Goal: Check status: Check status

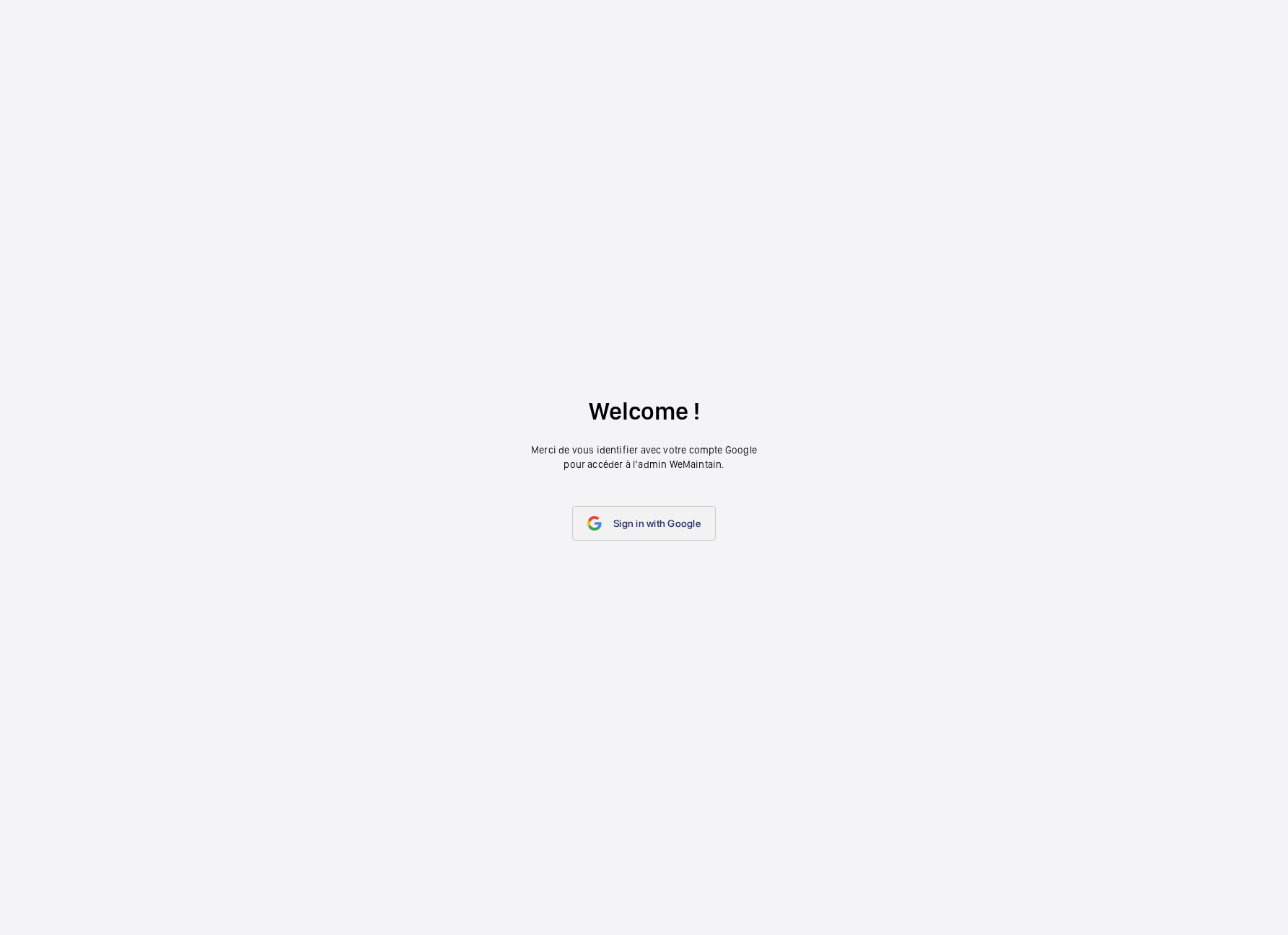
click at [631, 525] on span "Sign in with Google" at bounding box center [656, 524] width 87 height 11
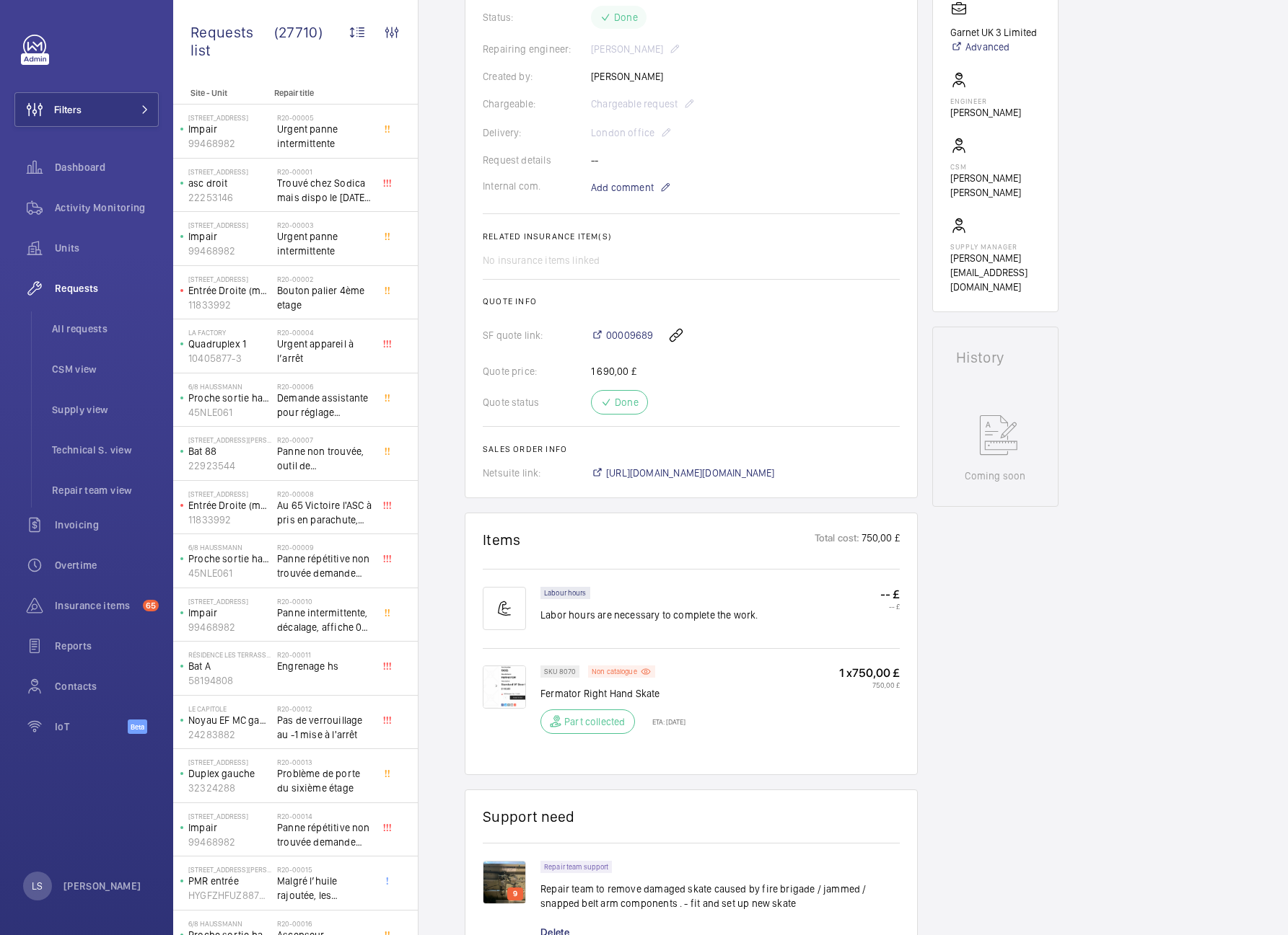
scroll to position [505, 0]
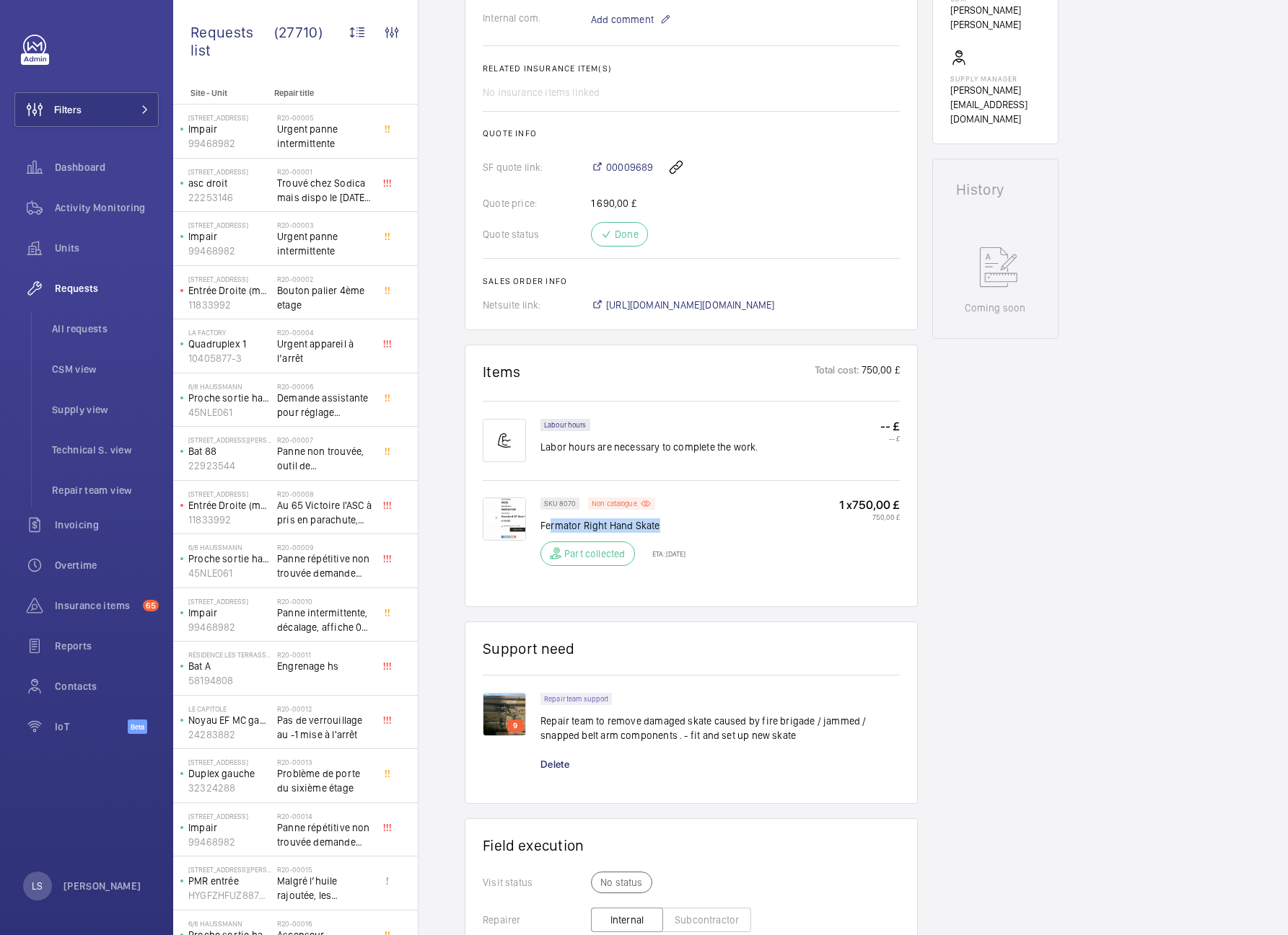
drag, startPoint x: 549, startPoint y: 530, endPoint x: 681, endPoint y: 524, distance: 132.1
click at [681, 524] on p "Fermator Right Hand Skate" at bounding box center [613, 525] width 145 height 15
drag, startPoint x: 680, startPoint y: 528, endPoint x: 677, endPoint y: 409, distance: 119.0
click at [549, 522] on p "Fermator Right Hand Skate" at bounding box center [613, 525] width 145 height 15
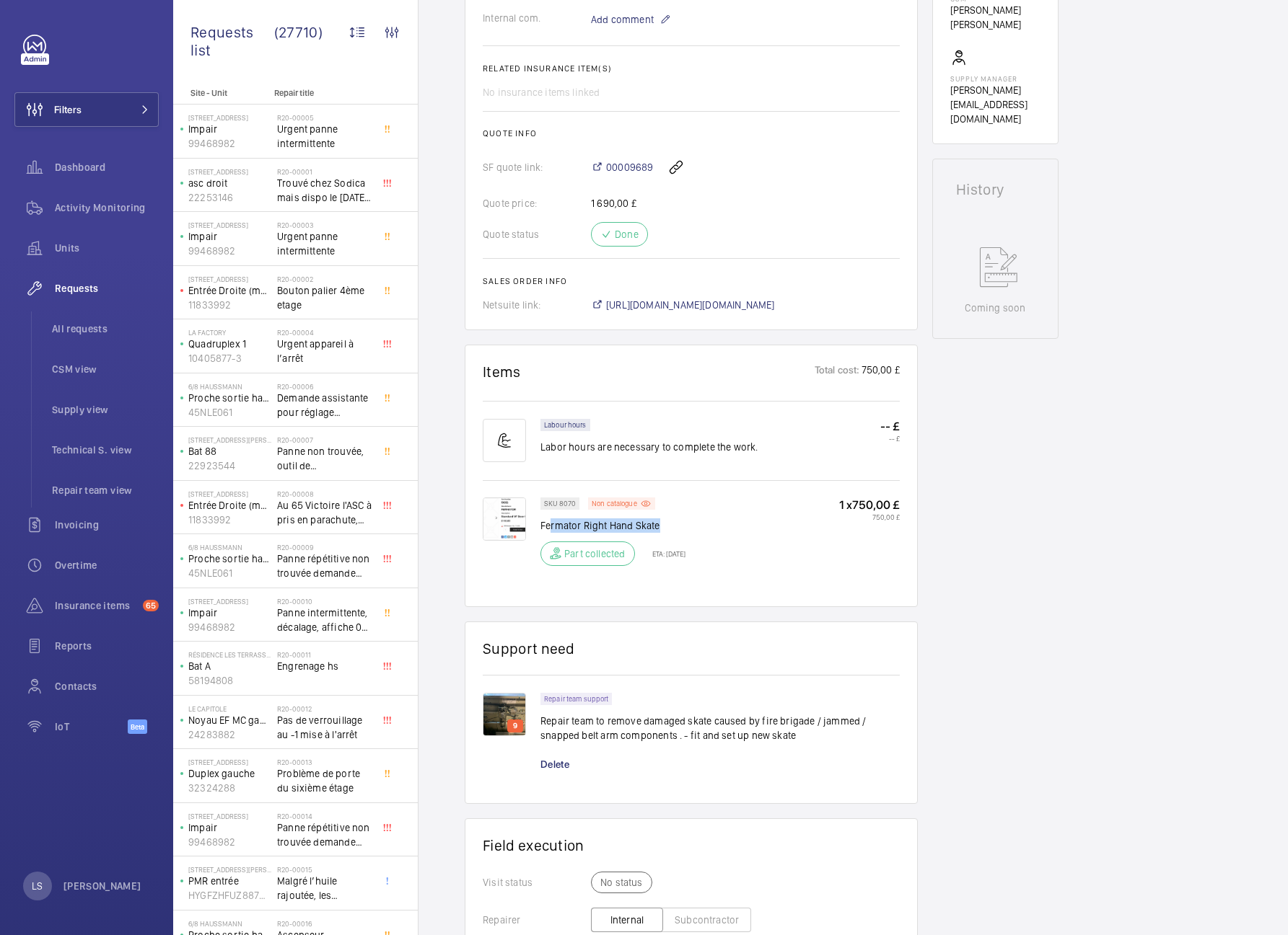
click at [659, 531] on p "Fermator Right Hand Skate" at bounding box center [613, 525] width 145 height 15
drag, startPoint x: 664, startPoint y: 530, endPoint x: 591, endPoint y: 527, distance: 73.1
click at [598, 527] on p "Fermator Right Hand Skate" at bounding box center [613, 525] width 145 height 15
drag, startPoint x: 573, startPoint y: 525, endPoint x: 665, endPoint y: 524, distance: 92.0
click at [665, 524] on p "Fermator Right Hand Skate" at bounding box center [613, 525] width 145 height 15
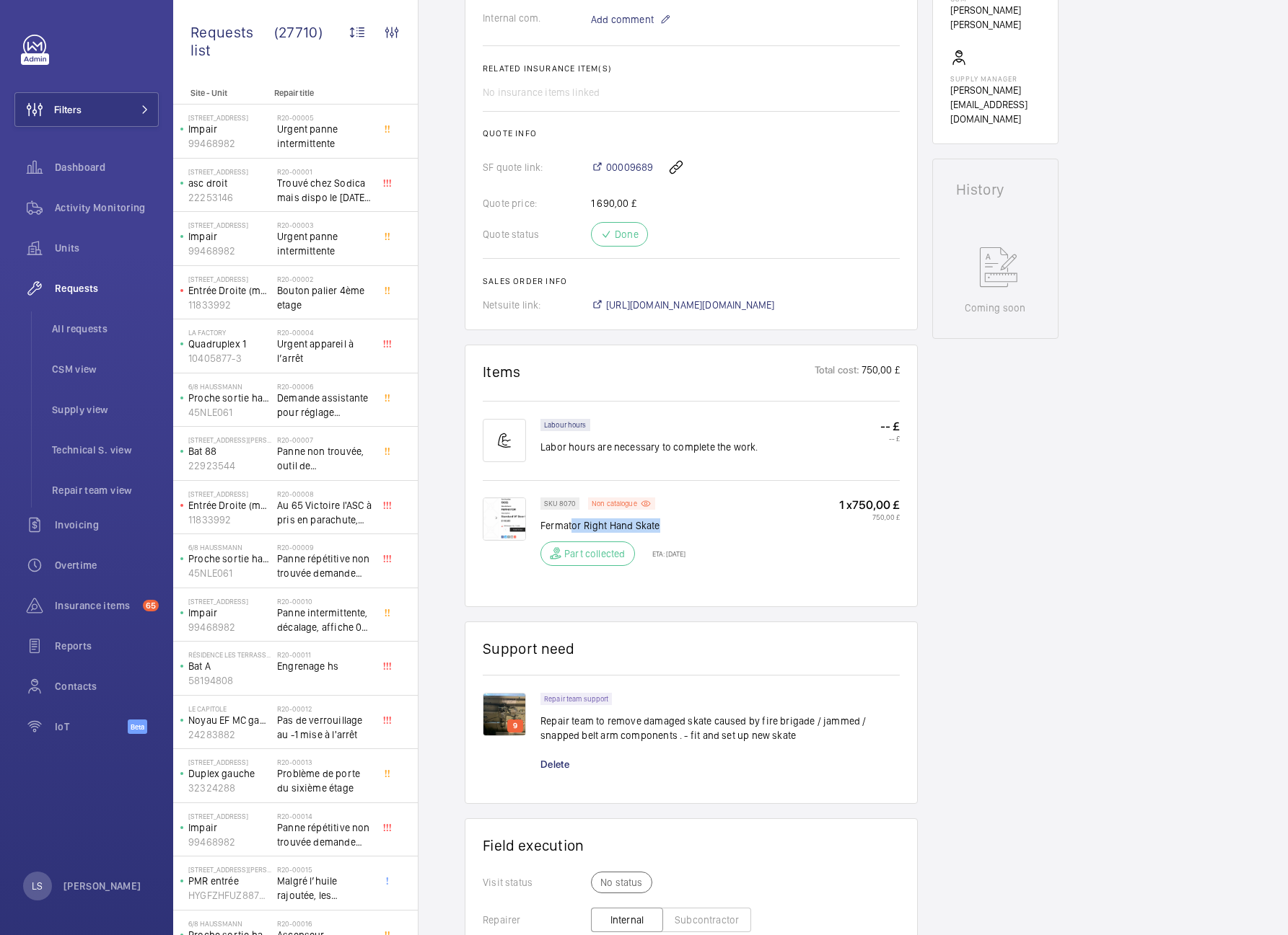
click at [665, 525] on p "Fermator Right Hand Skate" at bounding box center [613, 525] width 145 height 15
drag, startPoint x: 672, startPoint y: 526, endPoint x: 546, endPoint y: 525, distance: 126.0
click at [546, 525] on p "Fermator Right Hand Skate" at bounding box center [613, 525] width 145 height 15
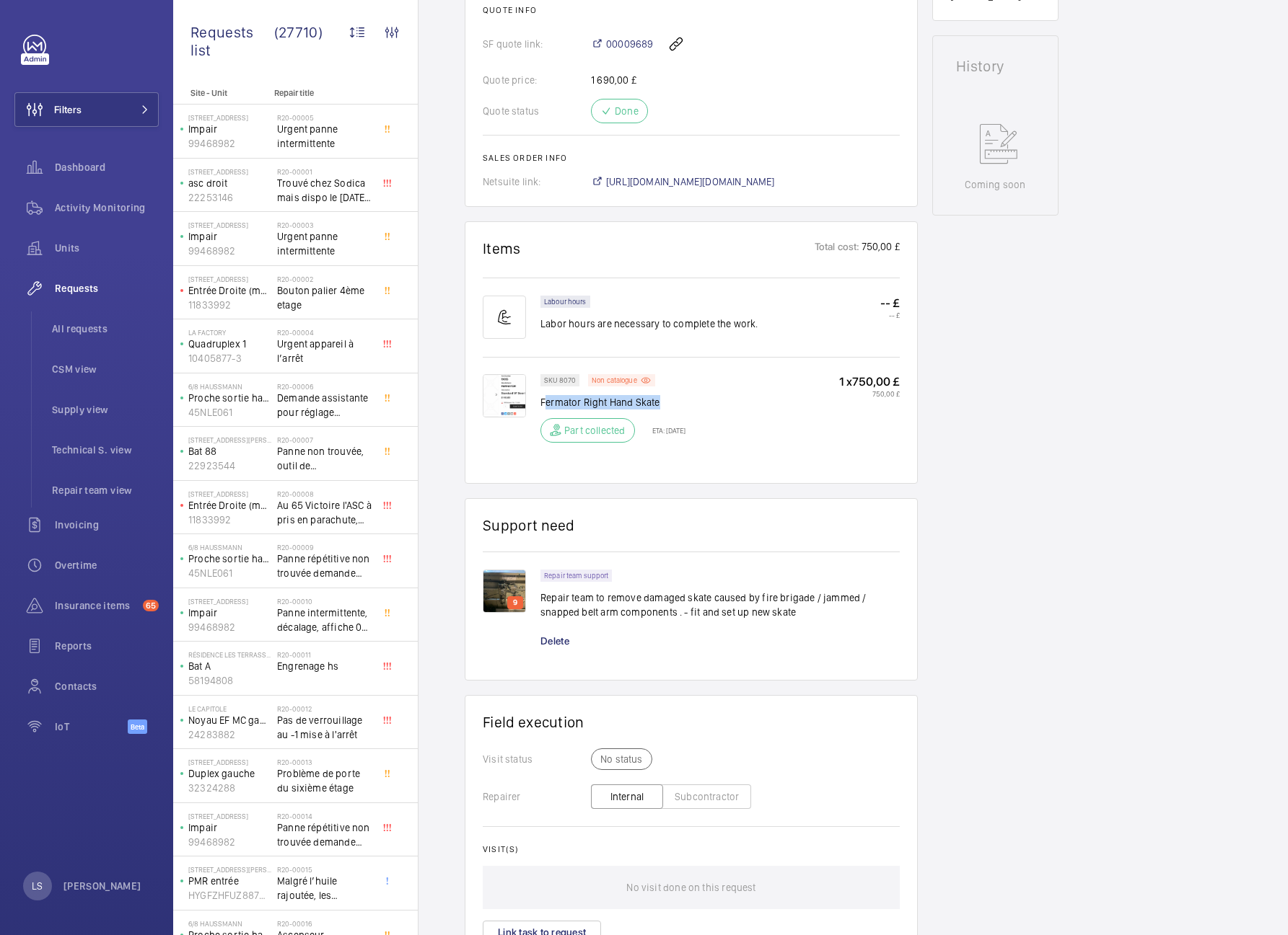
scroll to position [649, 0]
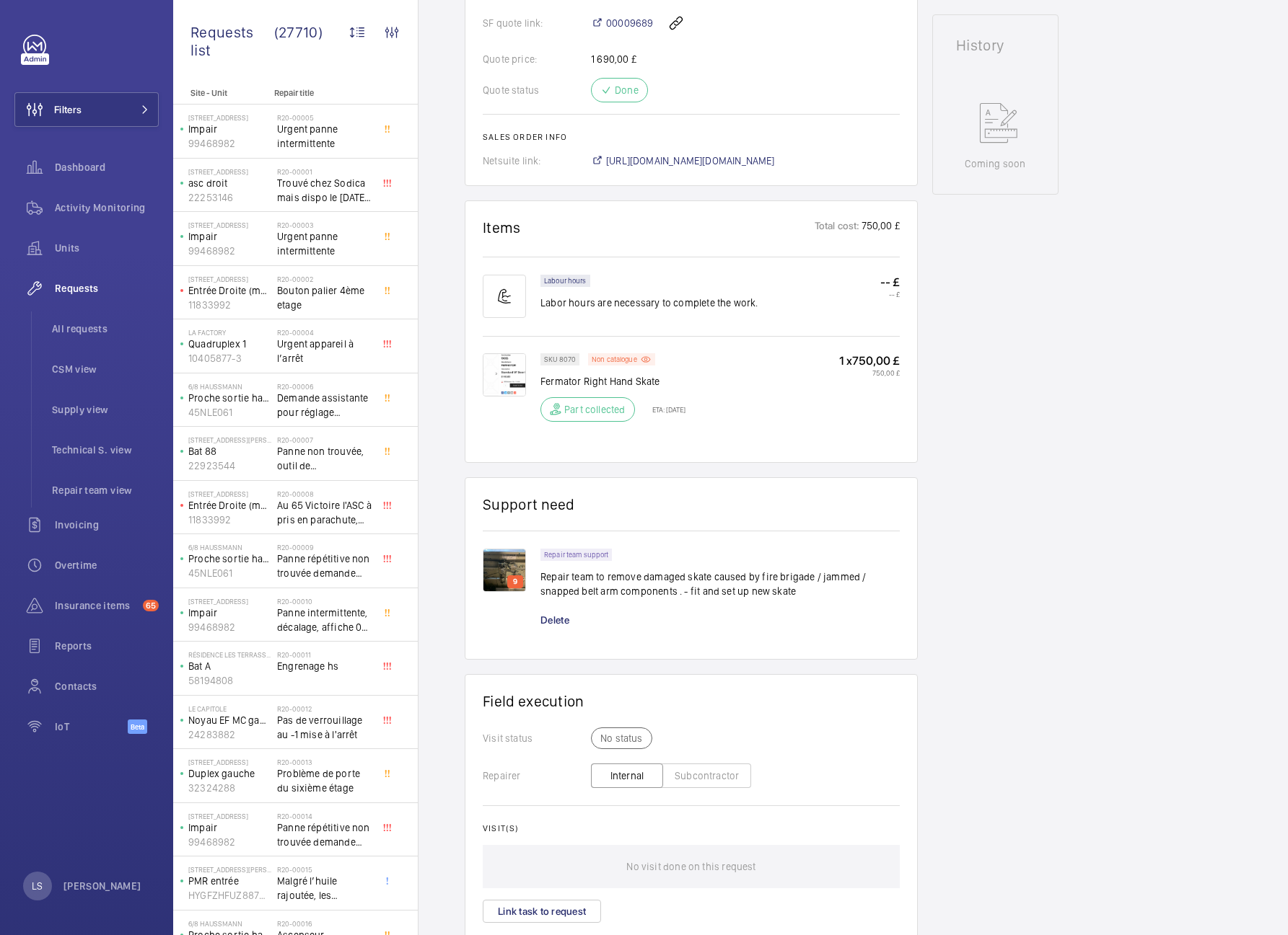
click at [1070, 537] on div "Engineers requests R24-00733 This repair request was created on [DATE] for a ne…" at bounding box center [853, 273] width 869 height 1562
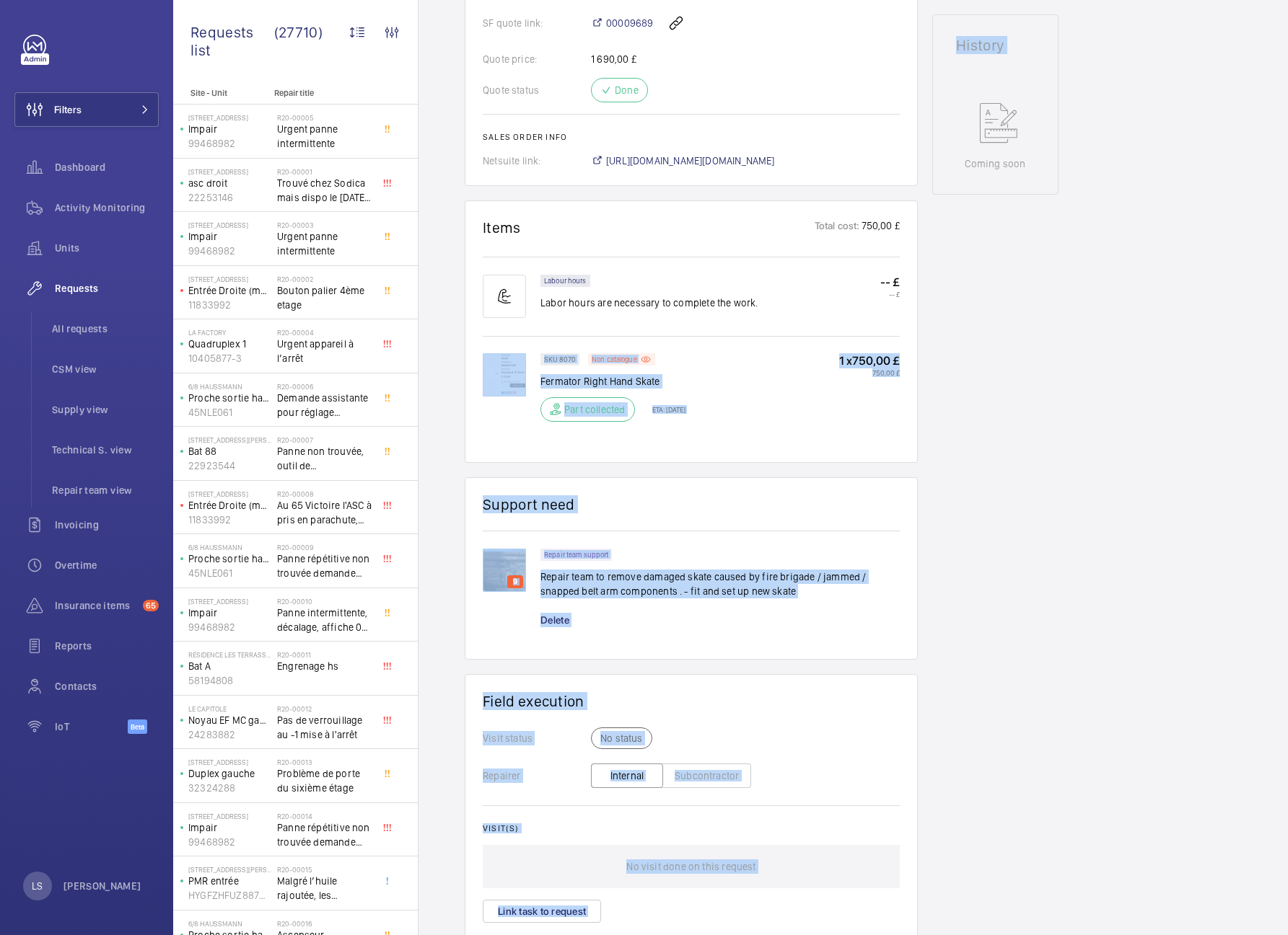
drag, startPoint x: 932, startPoint y: 463, endPoint x: 468, endPoint y: 357, distance: 476.0
click at [468, 357] on div "Engineers requests R24-00733 This repair request was created on [DATE] for a ne…" at bounding box center [853, 273] width 869 height 1562
click at [813, 441] on div "SKU 8070 Non catalogue Fermator Right Hand Skate Part collected ETA: [DATE] 1 x…" at bounding box center [720, 399] width 359 height 91
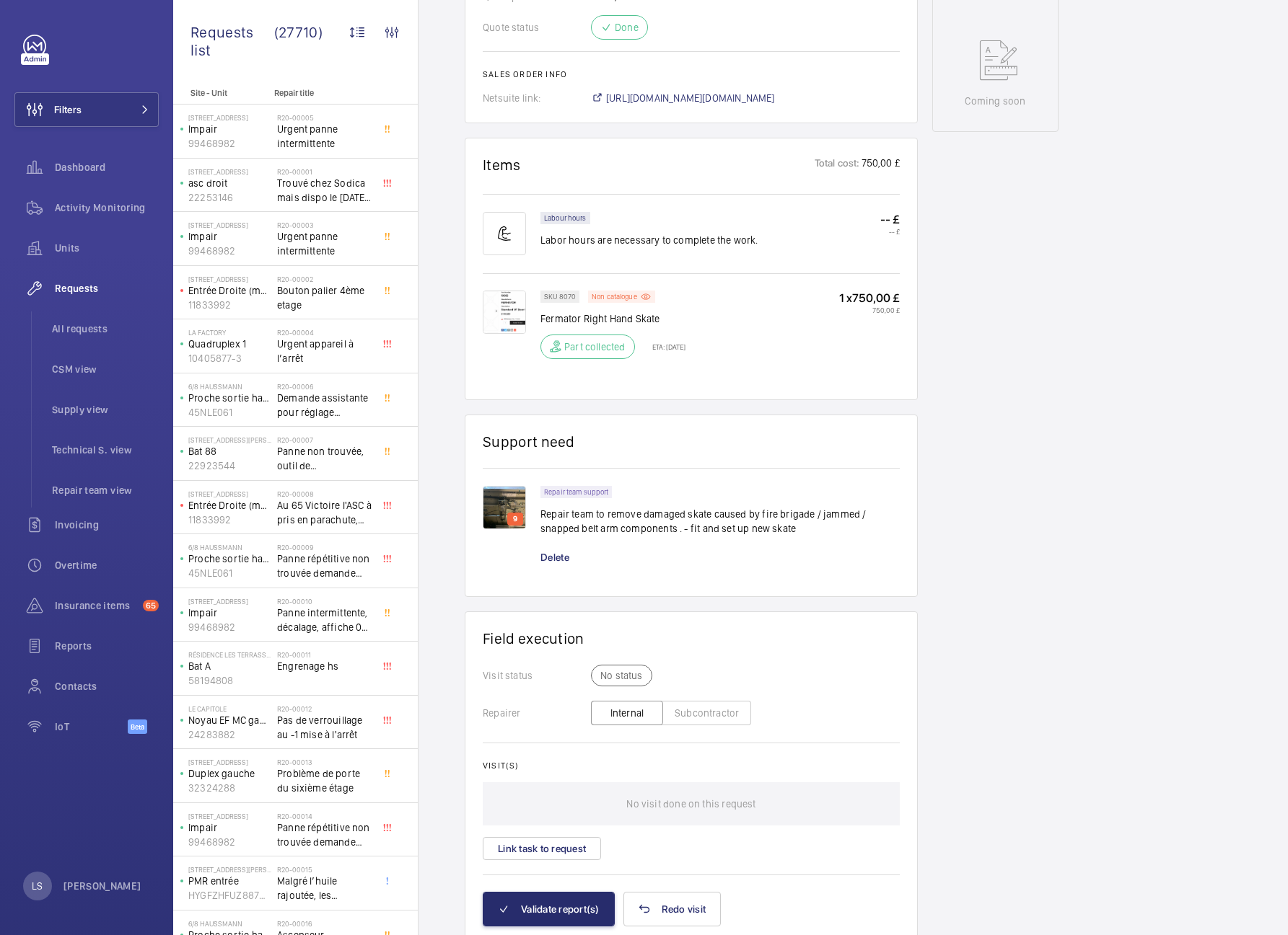
scroll to position [767, 0]
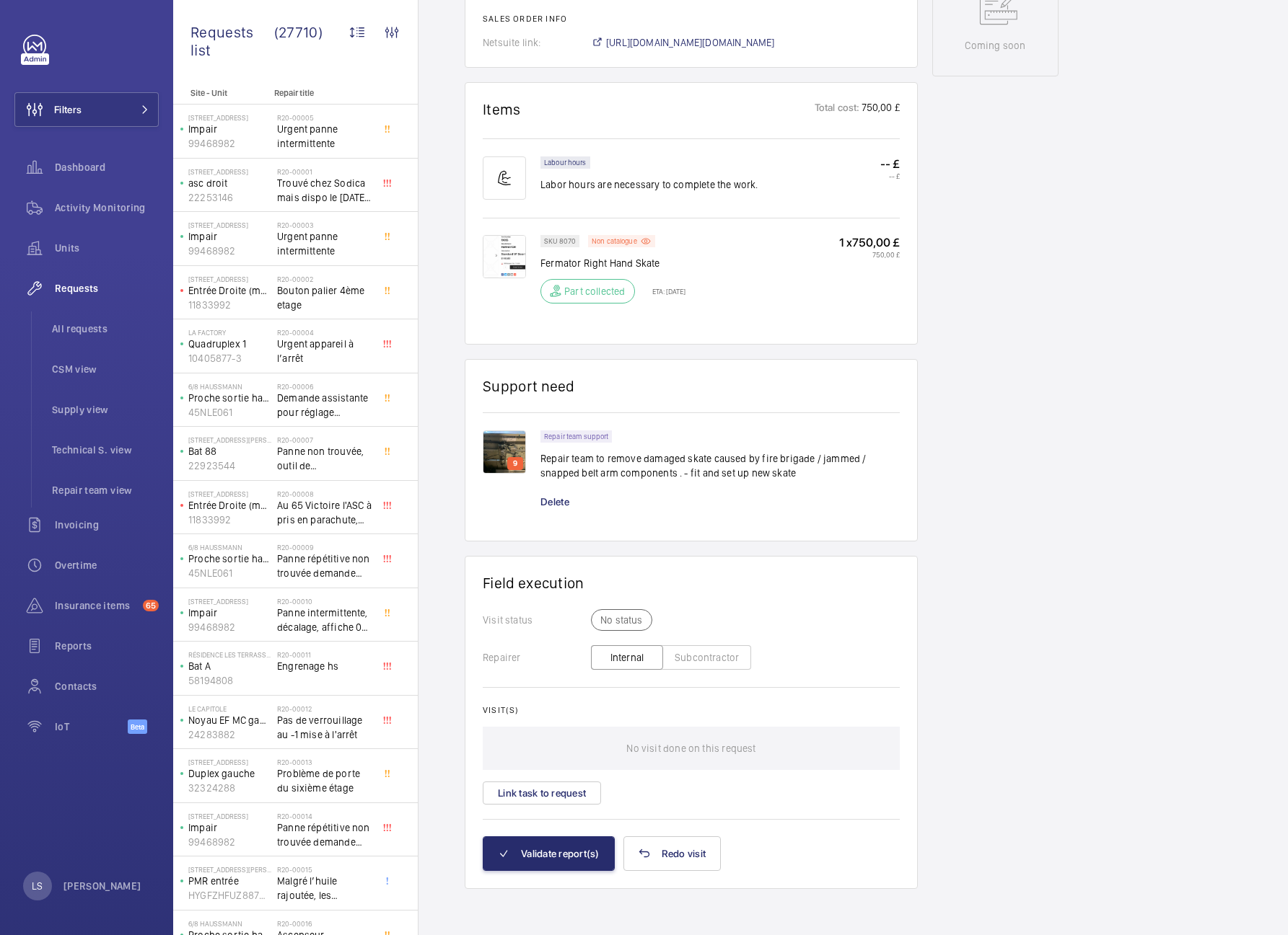
click at [509, 456] on img at bounding box center [504, 452] width 43 height 43
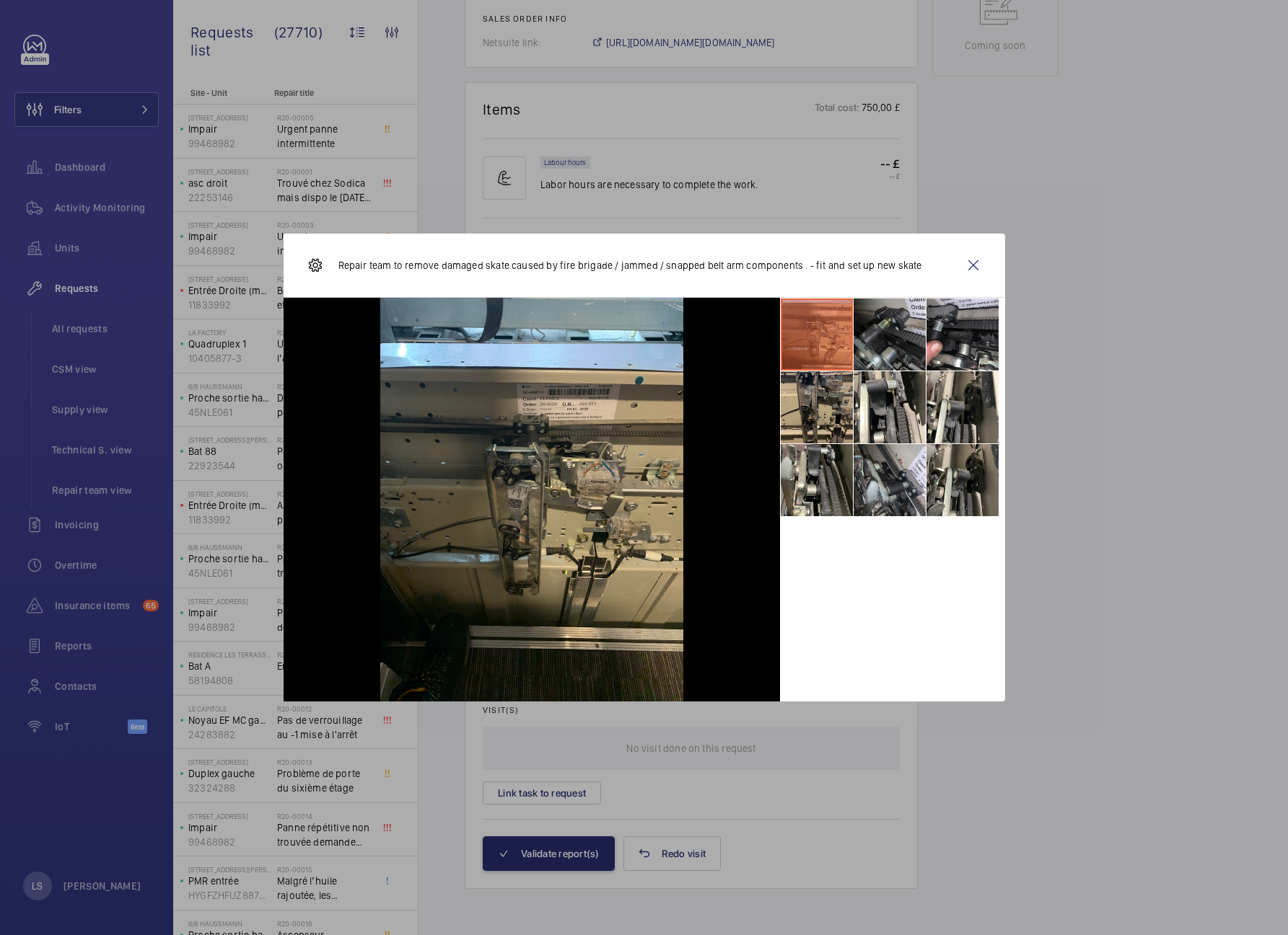
click at [882, 348] on li at bounding box center [890, 335] width 72 height 72
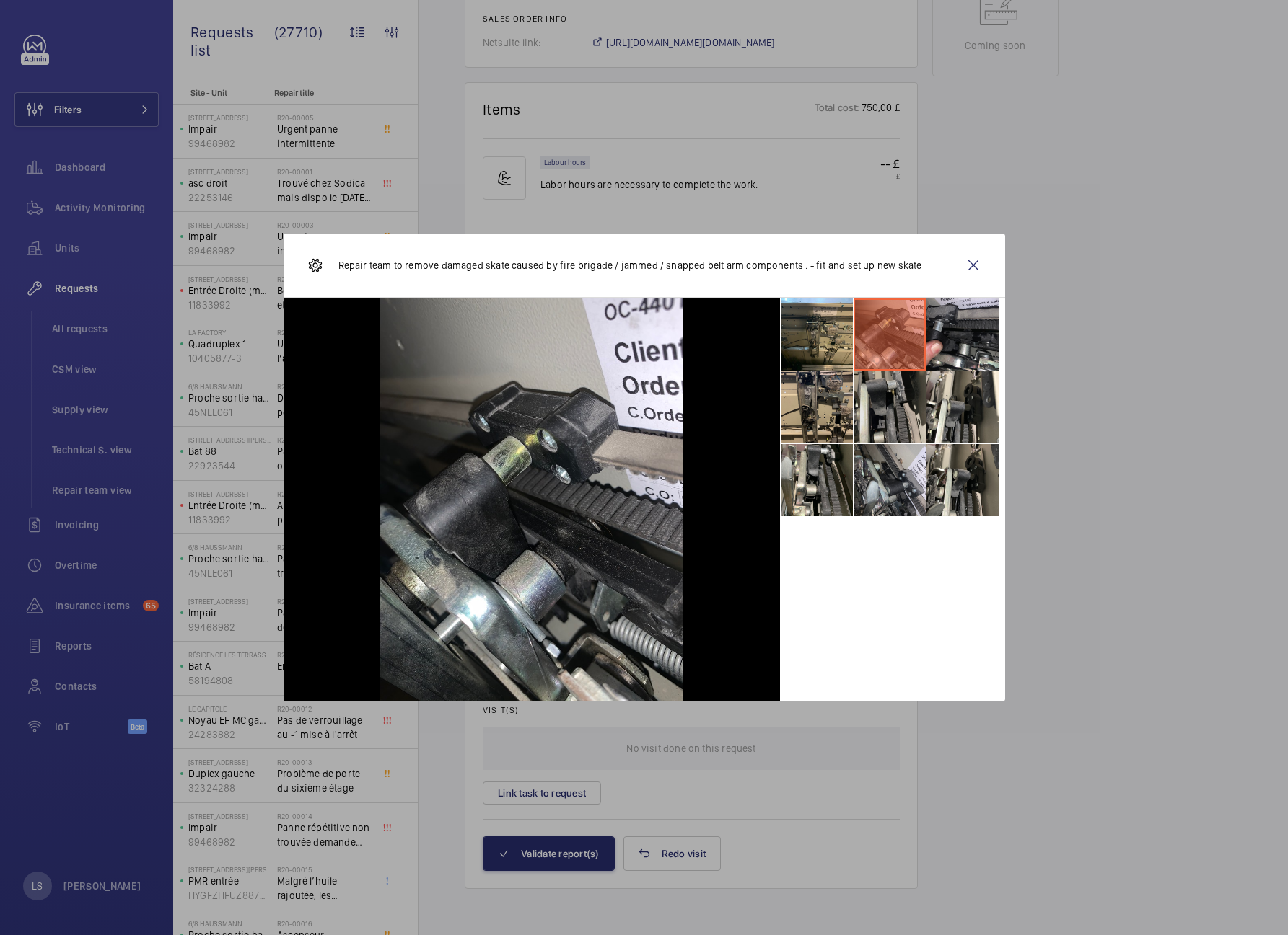
click at [891, 407] on li at bounding box center [890, 407] width 72 height 72
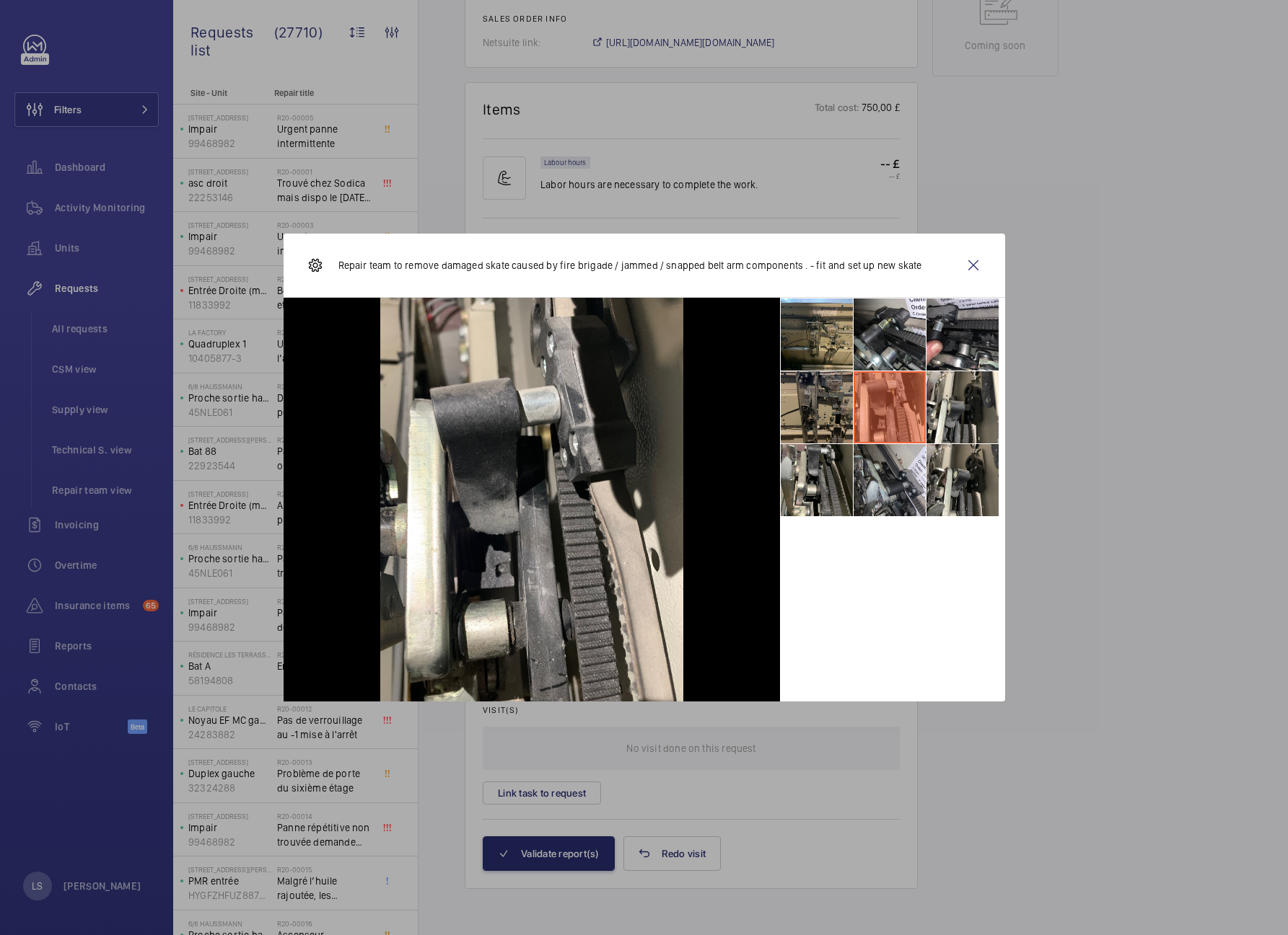
click at [839, 419] on li at bounding box center [816, 407] width 72 height 72
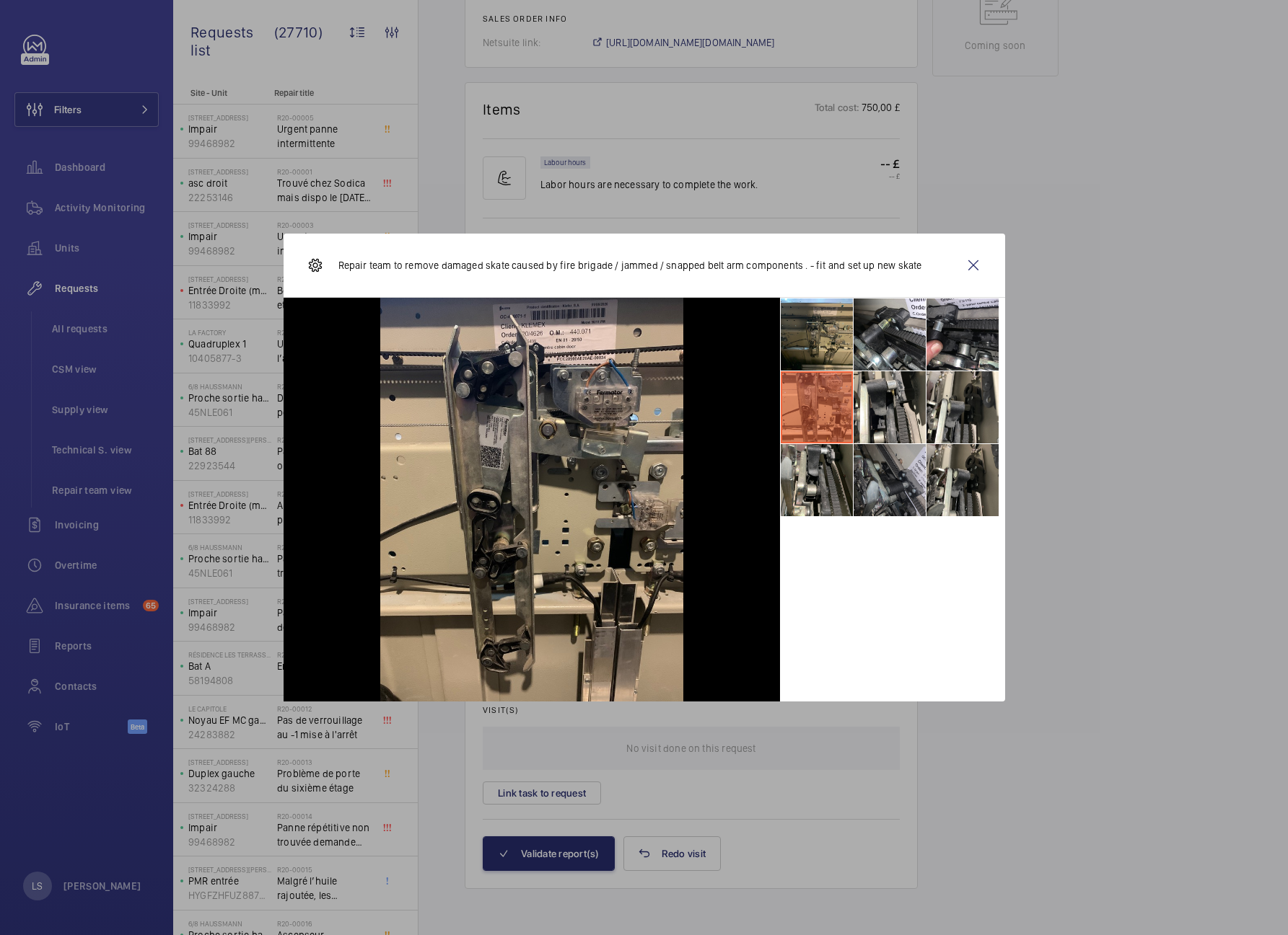
drag, startPoint x: 905, startPoint y: 473, endPoint x: 891, endPoint y: 483, distance: 17.2
click at [905, 472] on li at bounding box center [890, 480] width 72 height 72
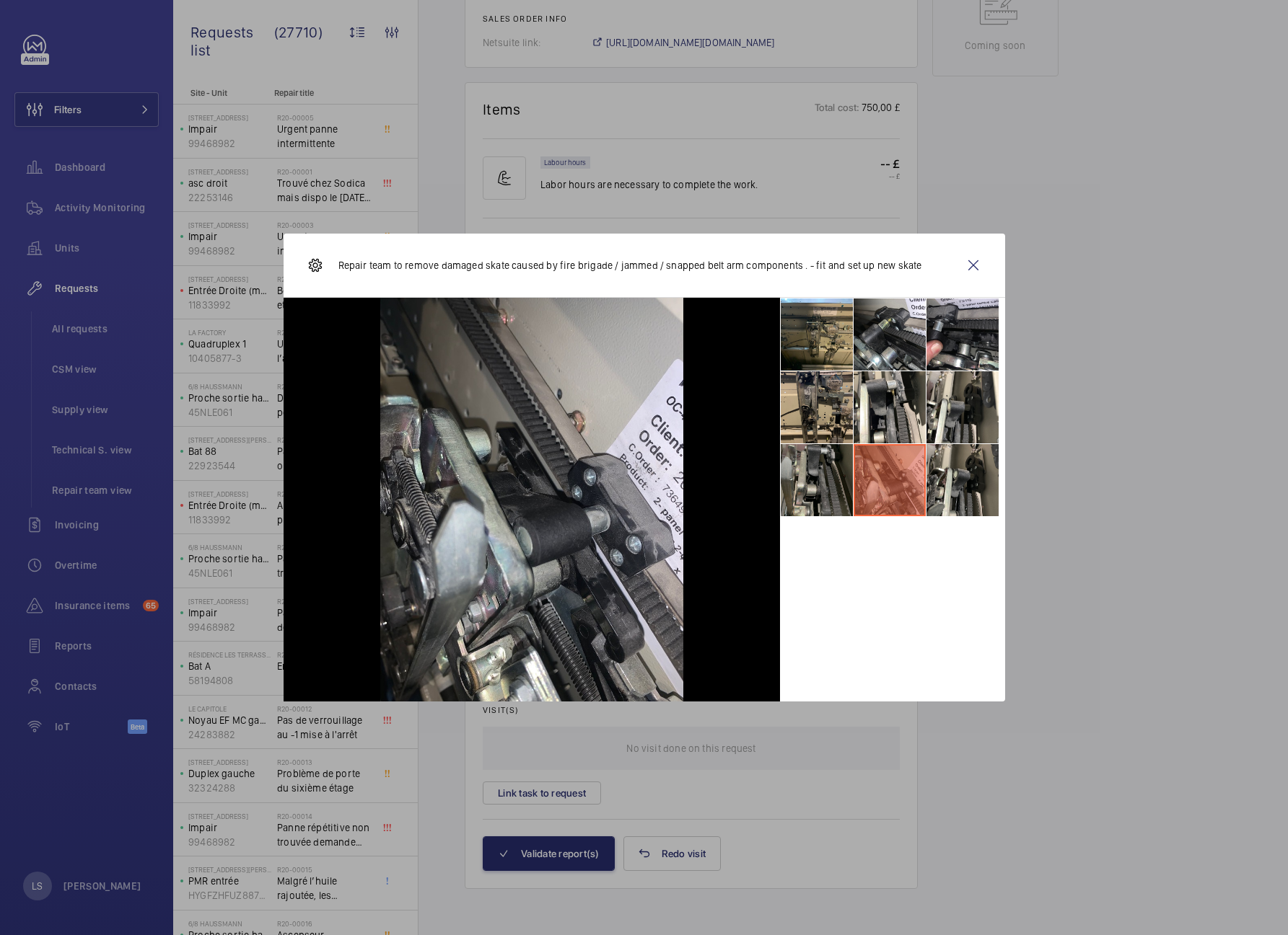
click at [841, 490] on li at bounding box center [816, 480] width 72 height 72
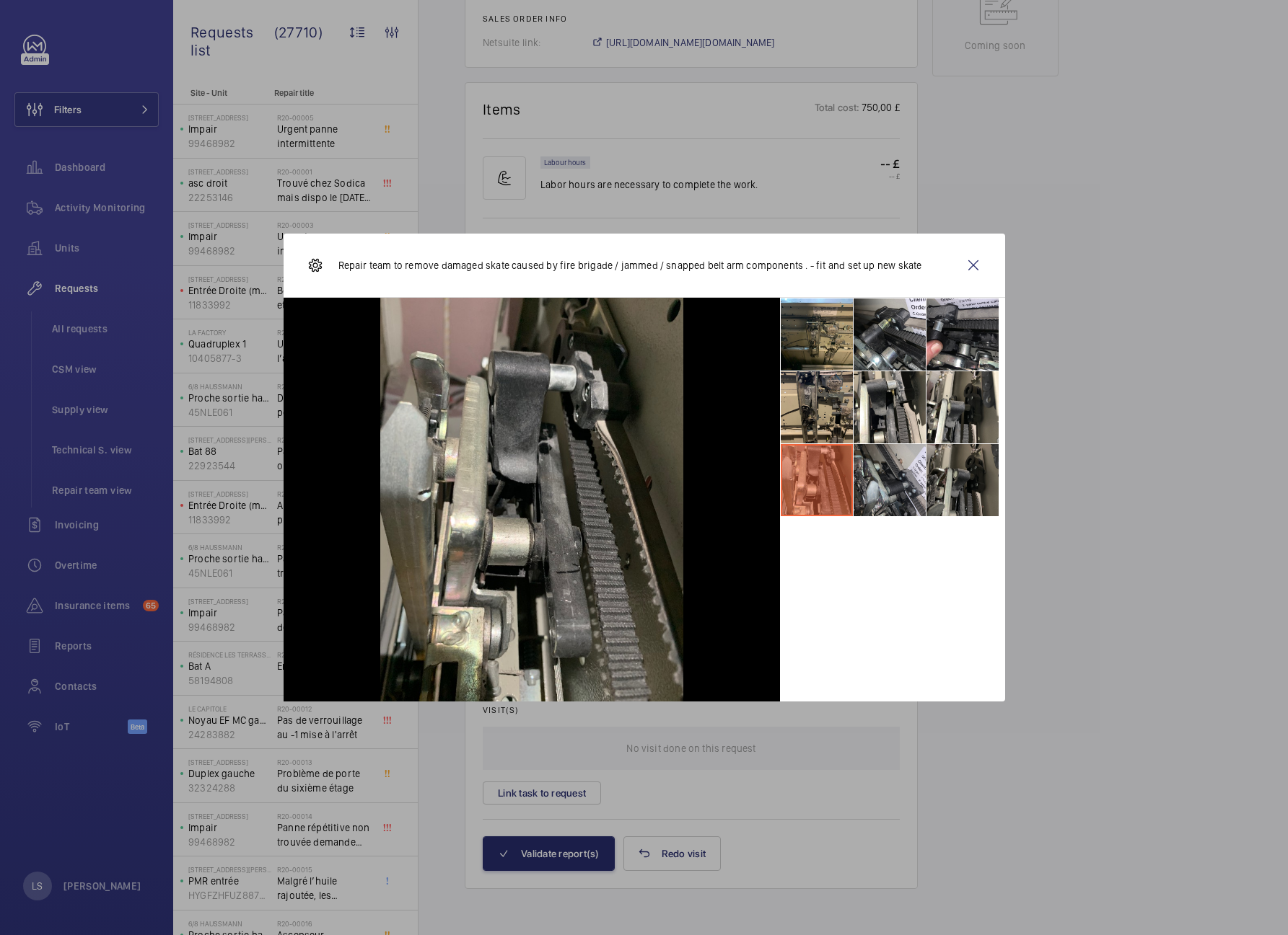
click at [948, 475] on li at bounding box center [962, 480] width 72 height 72
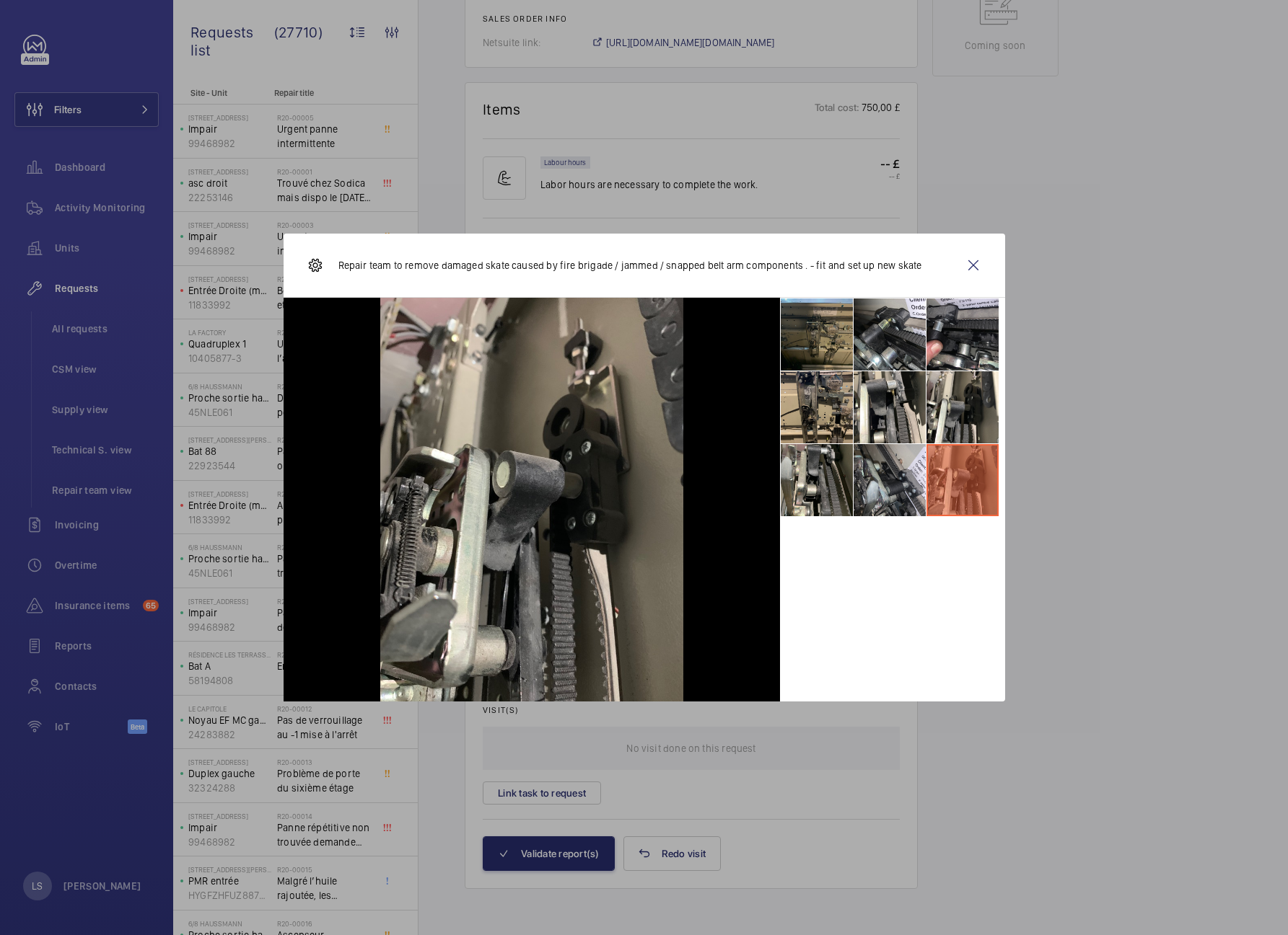
click at [829, 339] on li at bounding box center [816, 335] width 72 height 72
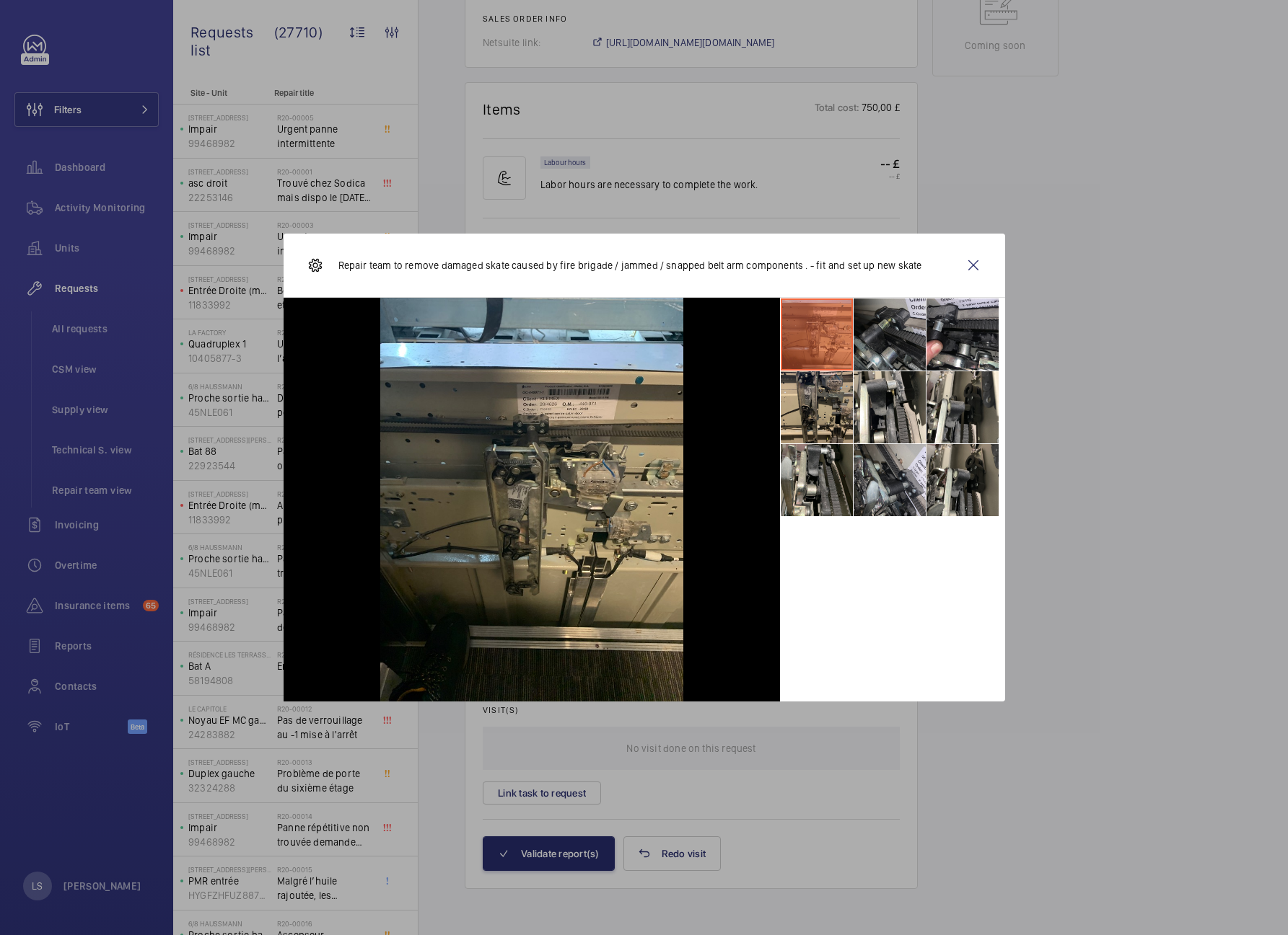
click at [877, 336] on li at bounding box center [890, 335] width 72 height 72
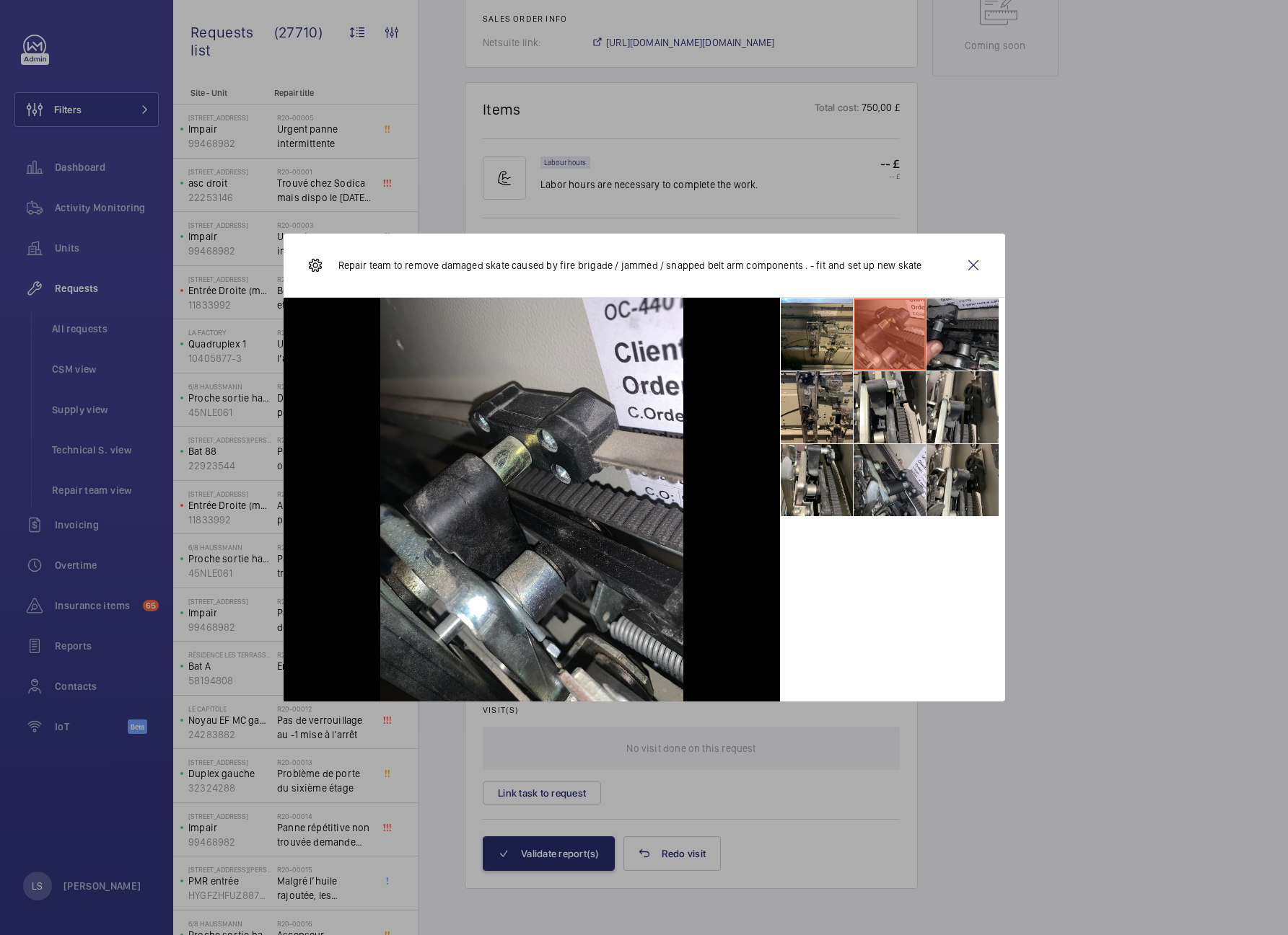
click at [942, 343] on li at bounding box center [962, 335] width 72 height 72
